Goal: Task Accomplishment & Management: Manage account settings

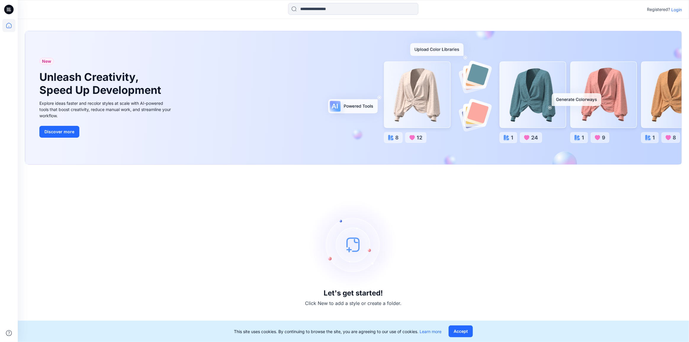
click at [675, 8] on p "Login" at bounding box center [676, 10] width 11 height 6
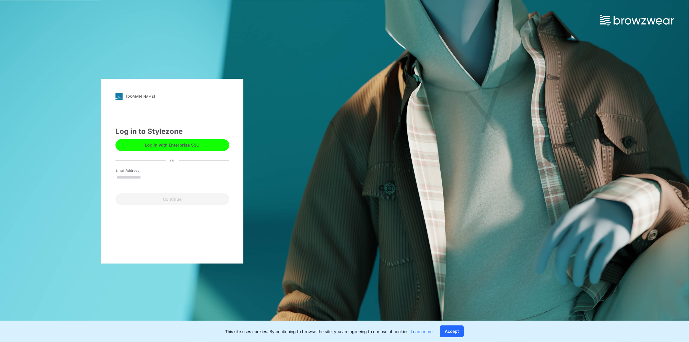
click at [142, 174] on input "Email Address" at bounding box center [172, 177] width 114 height 9
type input "**********"
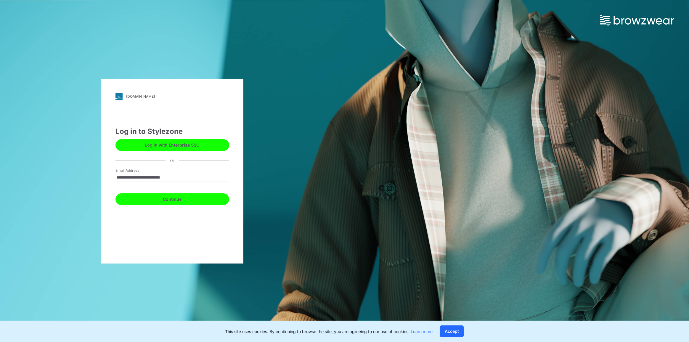
click at [130, 198] on button "Continue" at bounding box center [172, 199] width 114 height 12
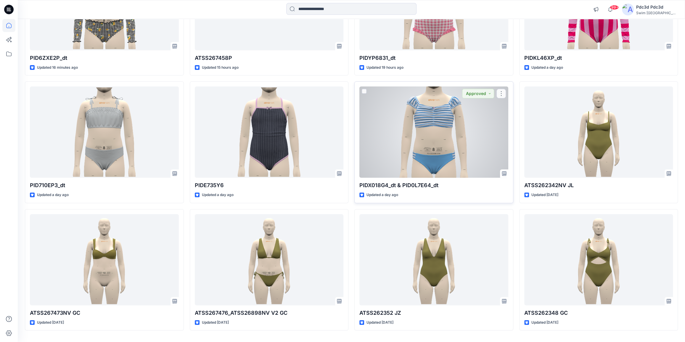
scroll to position [134, 0]
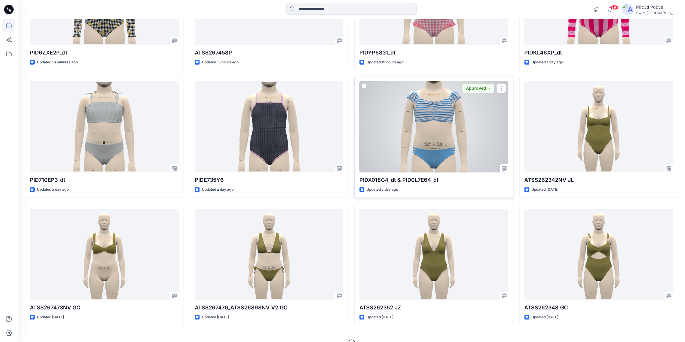
click at [424, 147] on div at bounding box center [433, 126] width 149 height 91
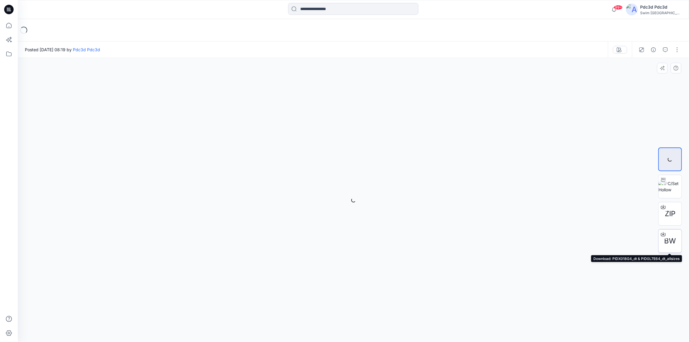
click at [664, 234] on icon at bounding box center [663, 234] width 5 height 5
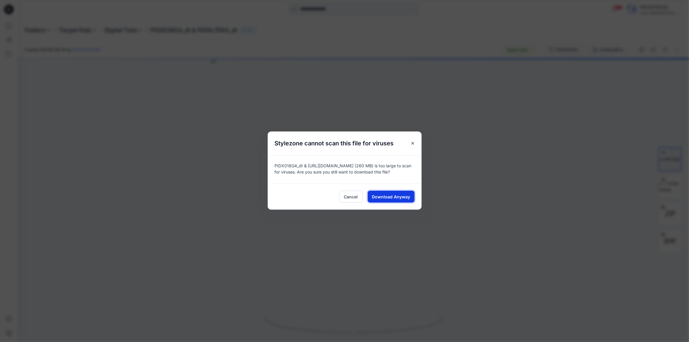
click at [401, 198] on span "Download Anyway" at bounding box center [391, 197] width 38 height 6
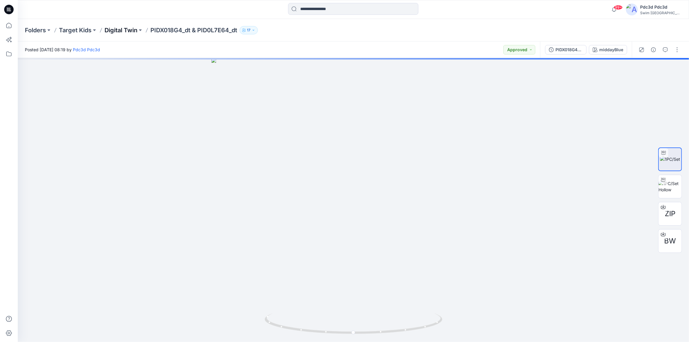
click at [130, 31] on p "Digital Twin" at bounding box center [121, 30] width 33 height 8
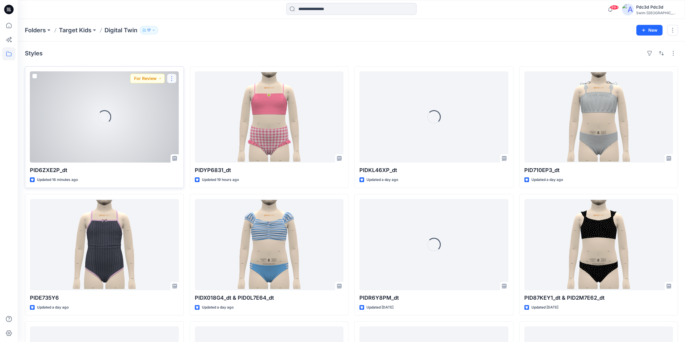
drag, startPoint x: 126, startPoint y: 108, endPoint x: 171, endPoint y: 76, distance: 55.8
click at [171, 76] on button "button" at bounding box center [171, 78] width 9 height 9
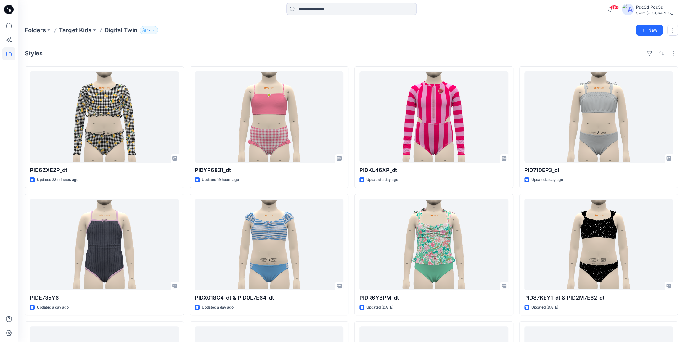
click at [193, 49] on div "Styles" at bounding box center [351, 53] width 653 height 9
click at [670, 54] on button "button" at bounding box center [673, 53] width 9 height 9
click at [603, 83] on p "Card" at bounding box center [597, 85] width 30 height 7
click at [601, 77] on button "Compact" at bounding box center [596, 74] width 51 height 12
click at [654, 90] on p "Card View" at bounding box center [647, 91] width 37 height 7
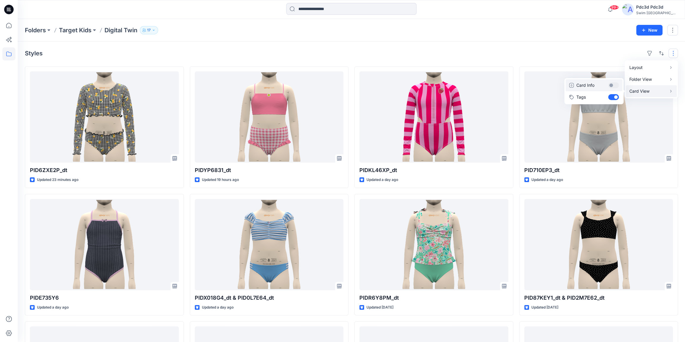
click at [611, 84] on button "Card Info" at bounding box center [594, 85] width 57 height 12
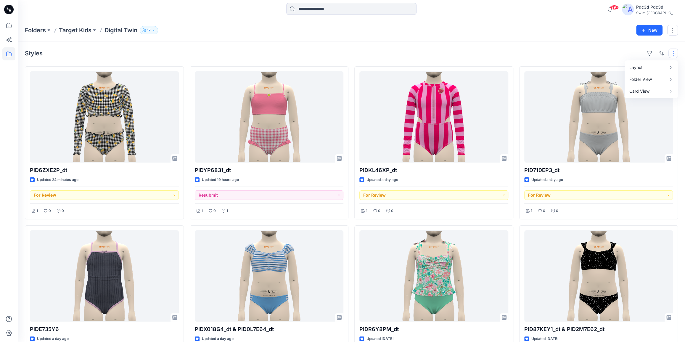
click at [543, 56] on div "Styles Layout Grid Large Grid Folder View Compact Card Card View Card Info Tags" at bounding box center [351, 53] width 653 height 9
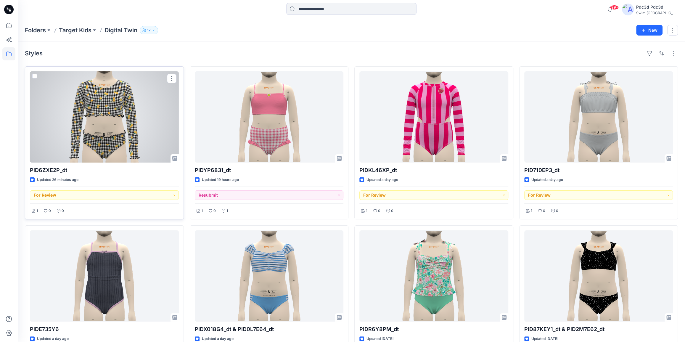
click at [136, 115] on div at bounding box center [104, 116] width 149 height 91
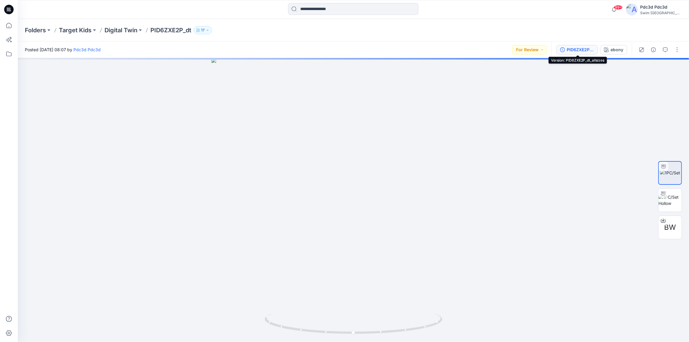
click at [561, 48] on icon "button" at bounding box center [562, 49] width 5 height 5
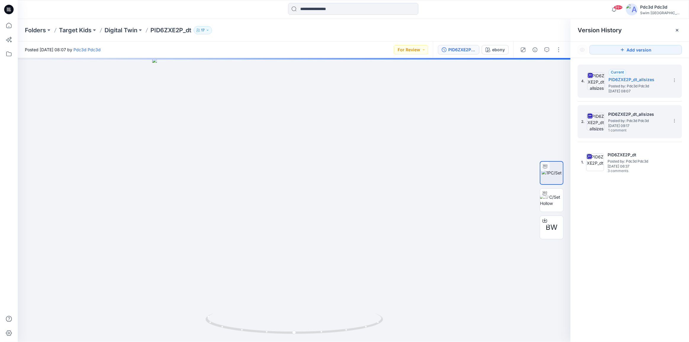
click at [624, 125] on span "[DATE] 09:17" at bounding box center [637, 126] width 59 height 4
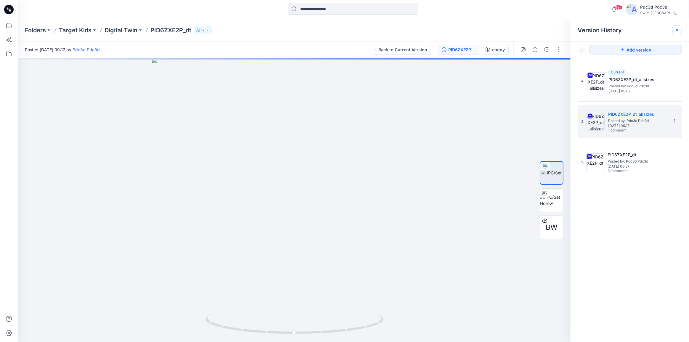
click at [676, 31] on icon at bounding box center [677, 30] width 5 height 5
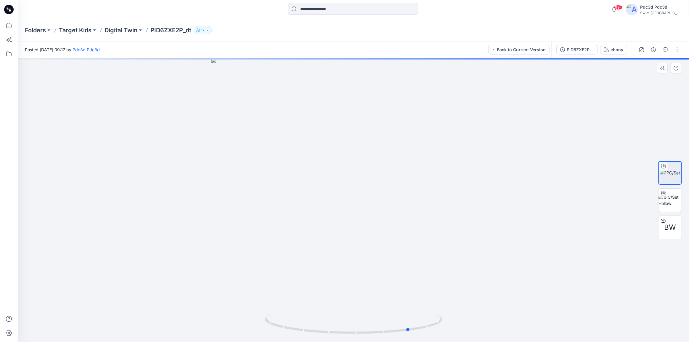
drag, startPoint x: 418, startPoint y: 330, endPoint x: 474, endPoint y: 306, distance: 61.4
click at [474, 306] on div at bounding box center [353, 200] width 671 height 284
drag, startPoint x: 425, startPoint y: 327, endPoint x: 385, endPoint y: 326, distance: 40.6
click at [385, 326] on icon at bounding box center [354, 324] width 179 height 22
click at [14, 27] on icon at bounding box center [8, 25] width 13 height 13
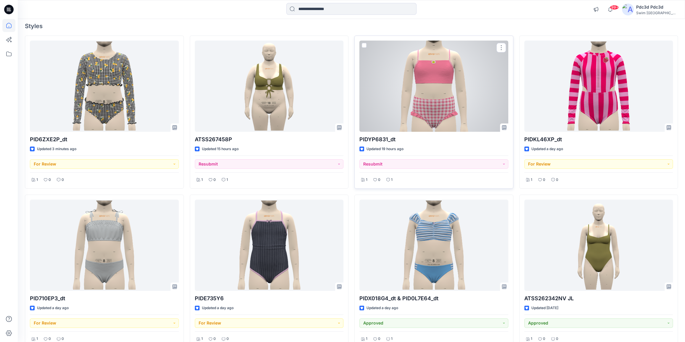
scroll to position [54, 0]
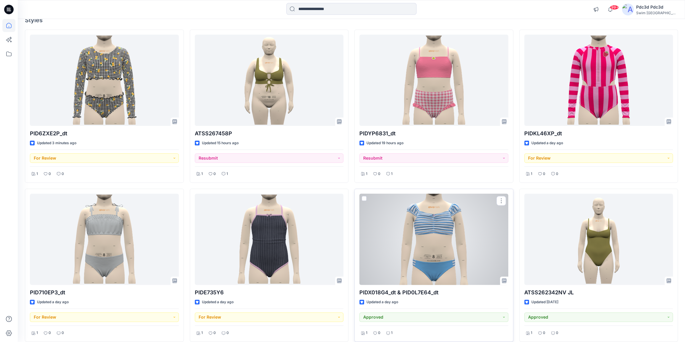
click at [441, 240] on div at bounding box center [433, 239] width 149 height 91
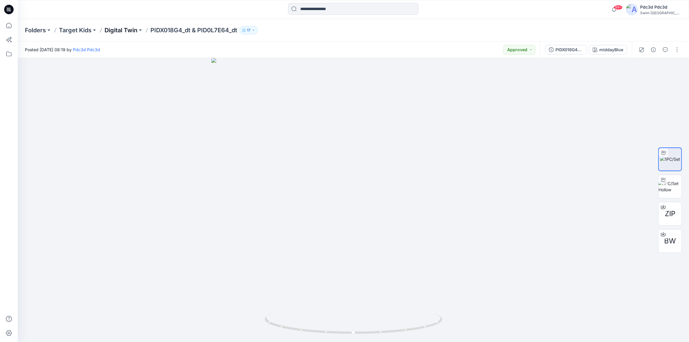
click at [126, 30] on p "Digital Twin" at bounding box center [121, 30] width 33 height 8
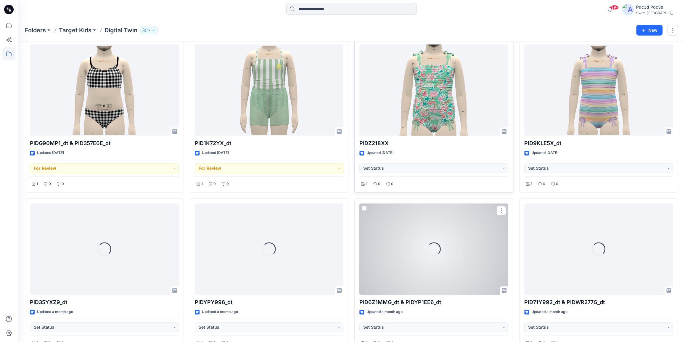
scroll to position [385, 0]
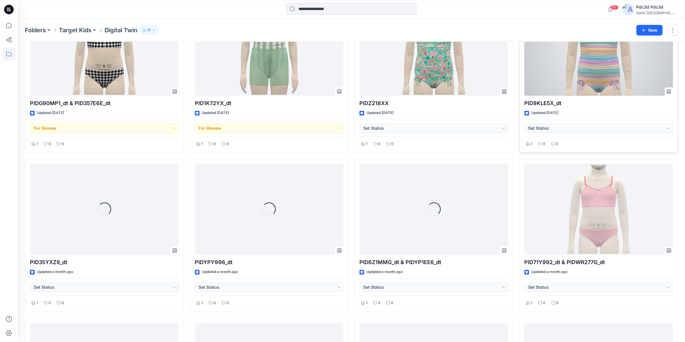
click at [608, 76] on div at bounding box center [598, 49] width 149 height 91
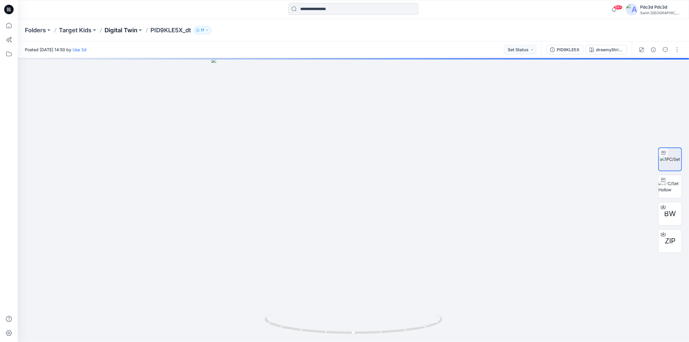
click at [131, 32] on p "Digital Twin" at bounding box center [121, 30] width 33 height 8
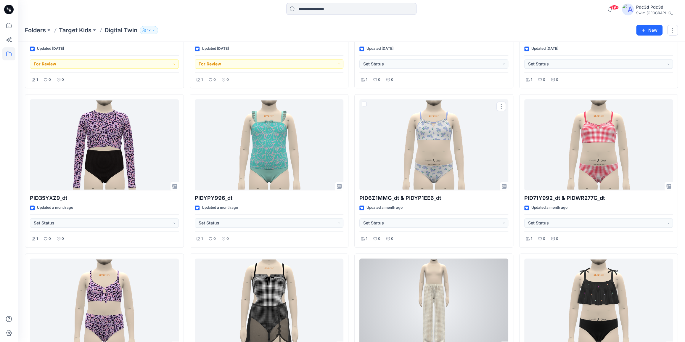
scroll to position [484, 0]
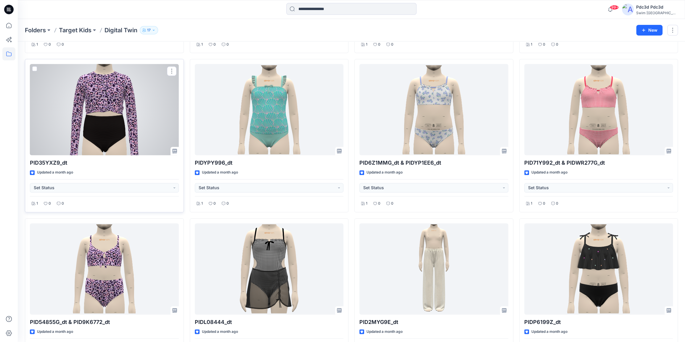
click at [119, 123] on div at bounding box center [104, 109] width 149 height 91
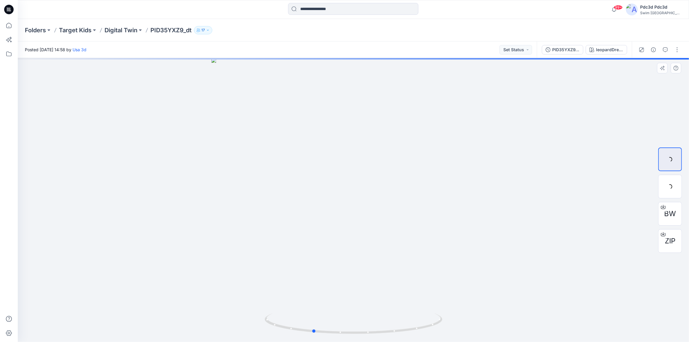
drag, startPoint x: 428, startPoint y: 329, endPoint x: 420, endPoint y: 296, distance: 33.5
click at [415, 301] on div at bounding box center [353, 200] width 671 height 284
click at [120, 31] on p "Digital Twin" at bounding box center [121, 30] width 33 height 8
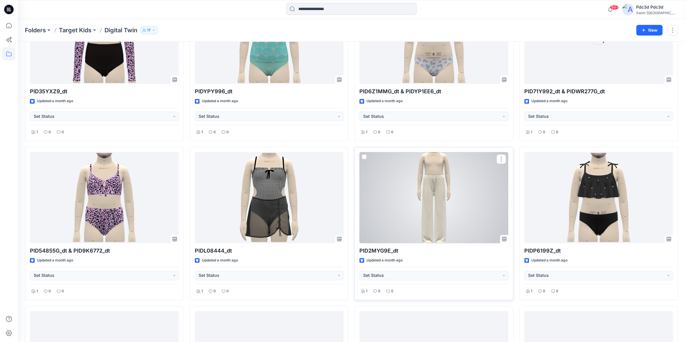
scroll to position [565, 0]
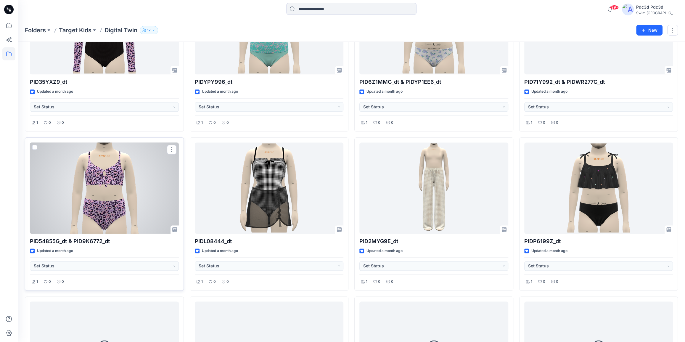
click at [124, 173] on div at bounding box center [104, 187] width 149 height 91
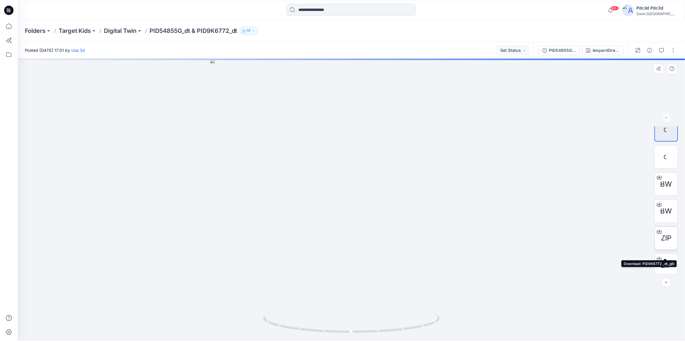
scroll to position [12, 0]
click at [661, 173] on icon at bounding box center [663, 173] width 5 height 5
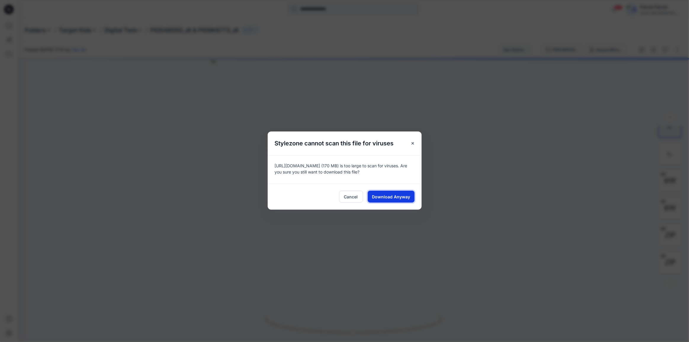
click at [414, 196] on button "Download Anyway" at bounding box center [391, 197] width 47 height 12
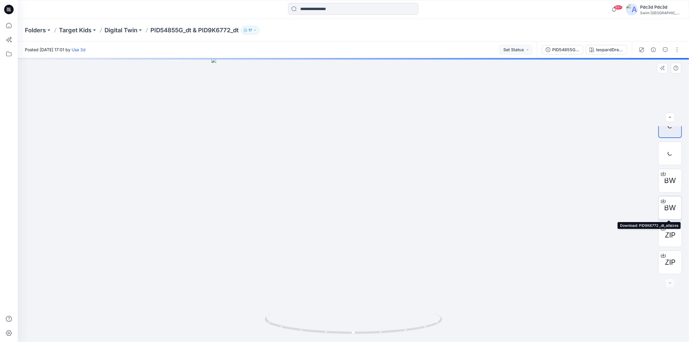
click at [661, 202] on icon at bounding box center [663, 201] width 5 height 5
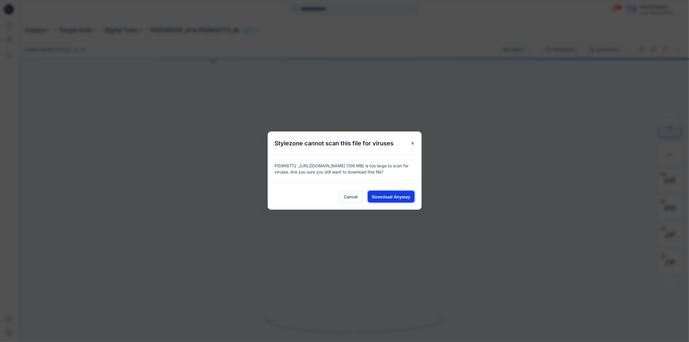
click at [402, 196] on span "Download Anyway" at bounding box center [391, 197] width 38 height 6
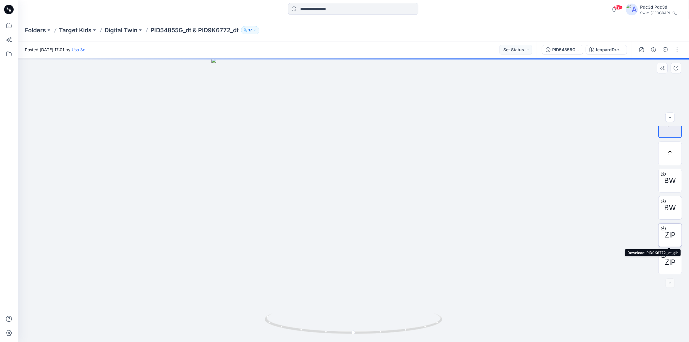
click at [663, 228] on icon at bounding box center [663, 227] width 2 height 3
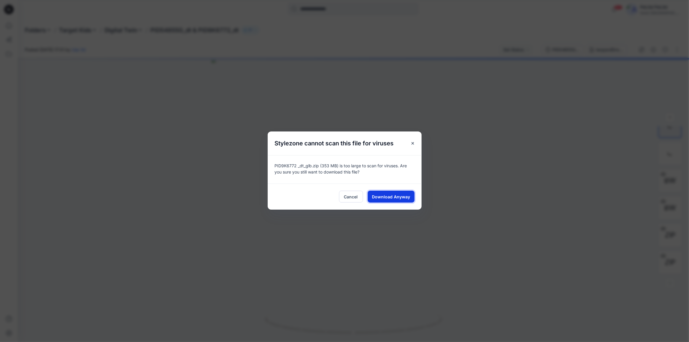
click at [385, 197] on span "Download Anyway" at bounding box center [391, 197] width 38 height 6
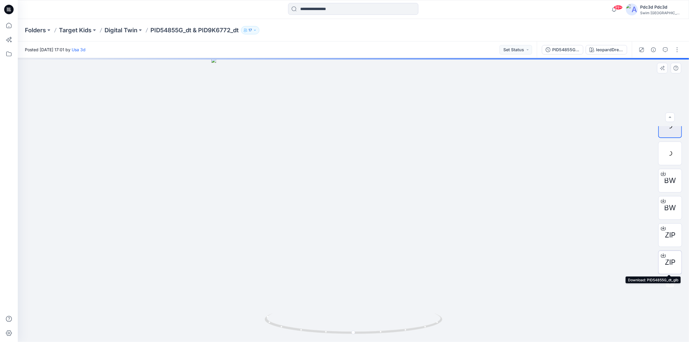
click at [661, 256] on icon at bounding box center [663, 255] width 5 height 5
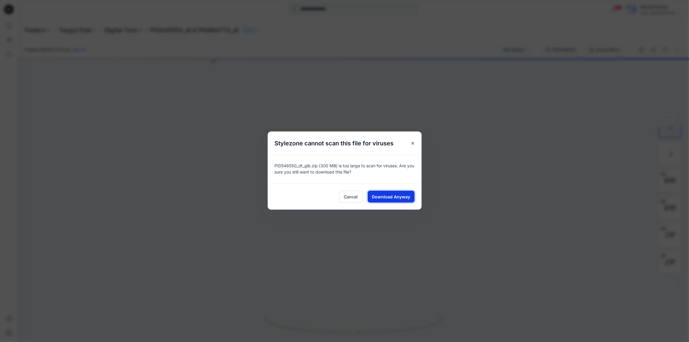
click at [402, 201] on button "Download Anyway" at bounding box center [391, 197] width 47 height 12
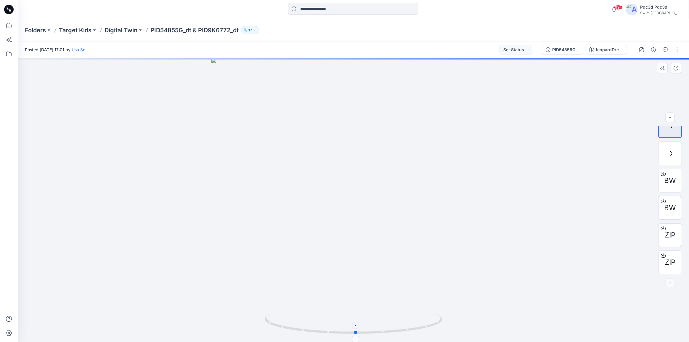
drag, startPoint x: 406, startPoint y: 329, endPoint x: 434, endPoint y: 327, distance: 27.9
click at [434, 327] on icon at bounding box center [354, 324] width 179 height 22
click at [365, 296] on div at bounding box center [353, 200] width 671 height 284
drag, startPoint x: 403, startPoint y: 333, endPoint x: 395, endPoint y: 306, distance: 27.5
click at [348, 327] on icon at bounding box center [354, 324] width 179 height 22
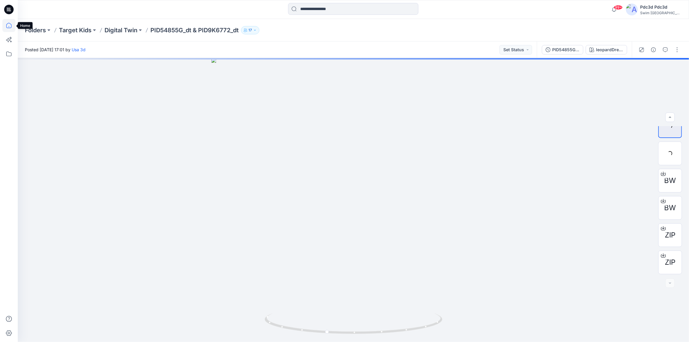
click at [6, 27] on icon at bounding box center [8, 25] width 13 height 13
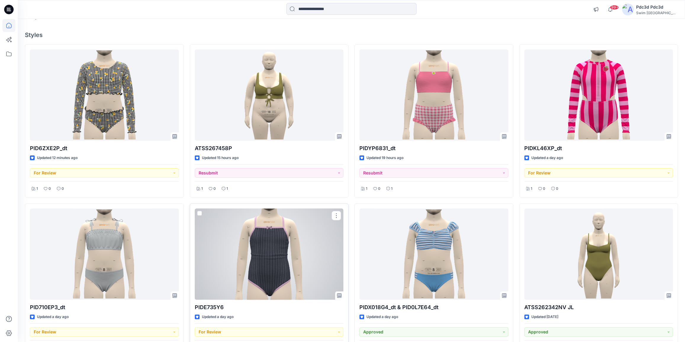
scroll to position [107, 0]
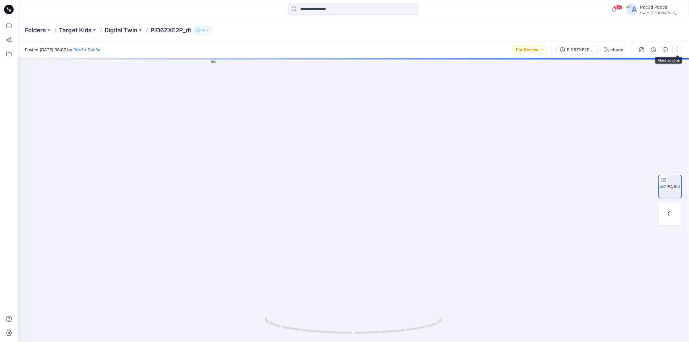
click at [677, 50] on button "button" at bounding box center [676, 49] width 9 height 9
click at [644, 80] on button "Edit" at bounding box center [652, 80] width 54 height 11
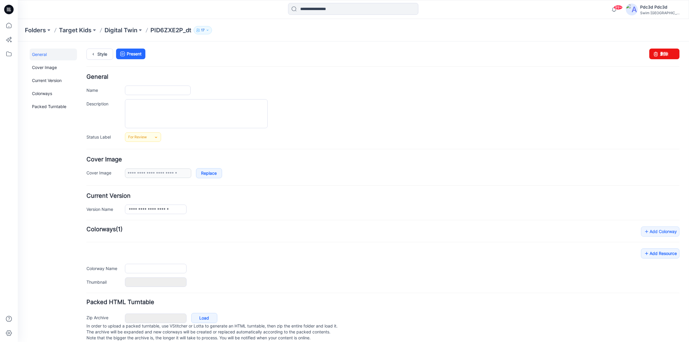
type input "**********"
type input "*****"
type input "*******"
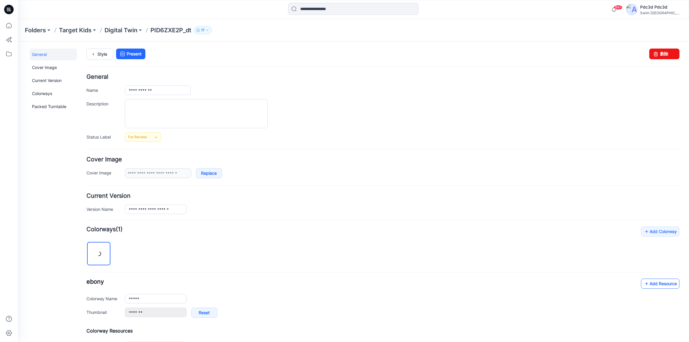
click at [644, 282] on icon at bounding box center [647, 283] width 6 height 9
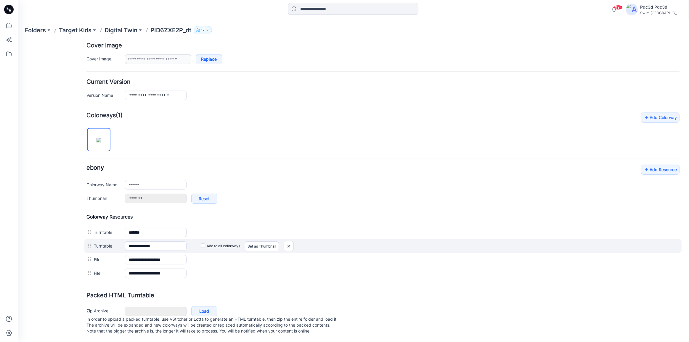
scroll to position [119, 0]
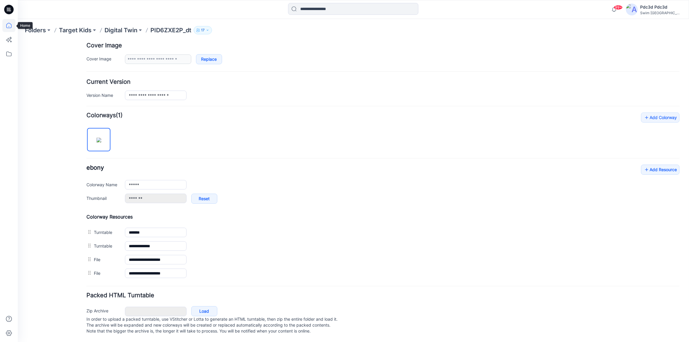
click at [7, 27] on icon at bounding box center [8, 25] width 13 height 13
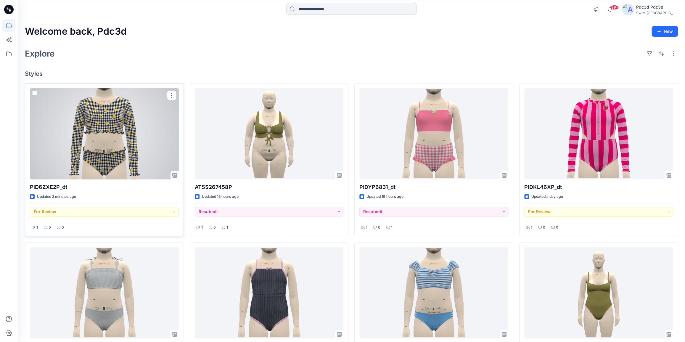
click at [113, 121] on div at bounding box center [104, 133] width 149 height 91
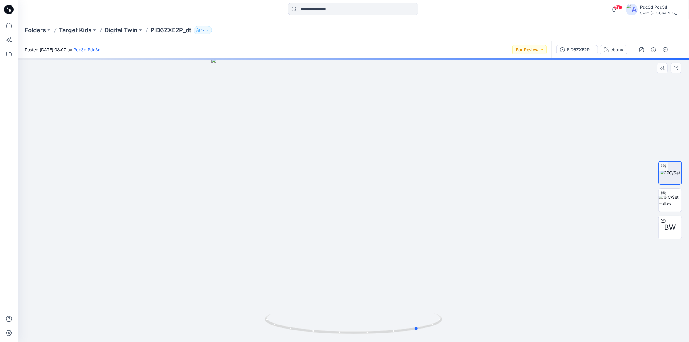
drag, startPoint x: 411, startPoint y: 332, endPoint x: 476, endPoint y: 324, distance: 65.7
click at [476, 324] on div at bounding box center [353, 200] width 671 height 284
drag, startPoint x: 434, startPoint y: 324, endPoint x: 384, endPoint y: 328, distance: 50.2
click at [384, 328] on icon at bounding box center [354, 324] width 179 height 22
